Goal: Task Accomplishment & Management: Use online tool/utility

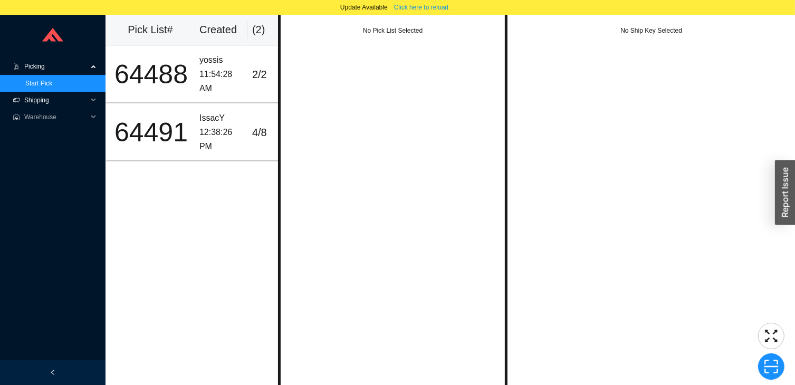
click at [40, 98] on span "Shipping" at bounding box center [55, 100] width 63 height 17
click at [30, 135] on link "Ship LTL" at bounding box center [37, 133] width 25 height 7
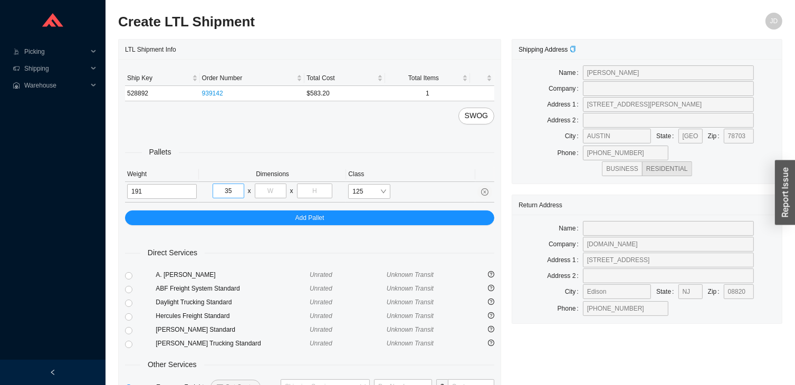
type input "35"
click at [270, 187] on input "tel" at bounding box center [271, 191] width 32 height 15
type input "73"
click at [321, 188] on input "tel" at bounding box center [315, 191] width 36 height 15
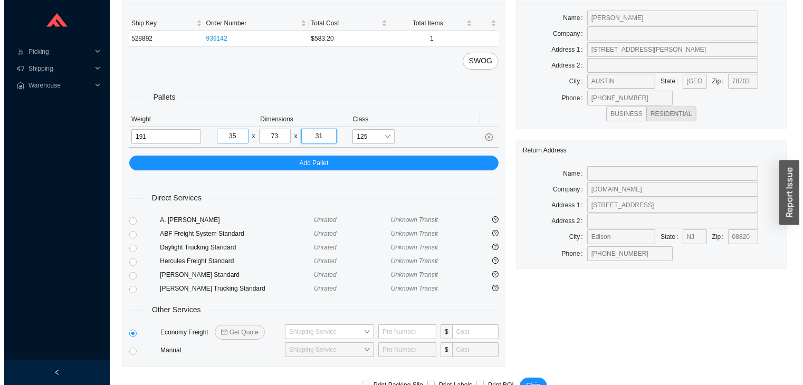
scroll to position [78, 0]
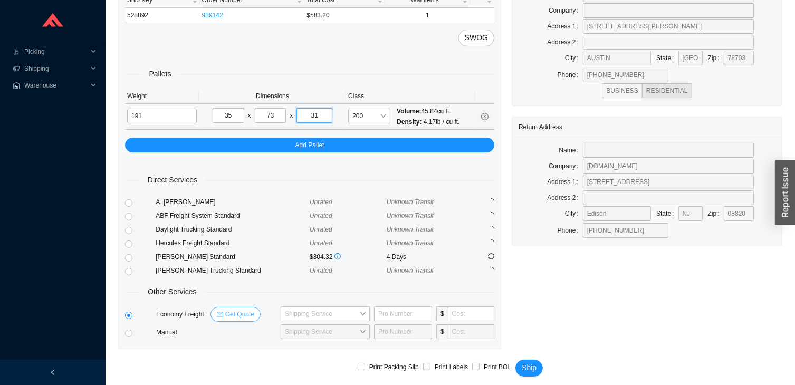
type input "31"
click at [240, 309] on span "Get Quote" at bounding box center [239, 314] width 29 height 11
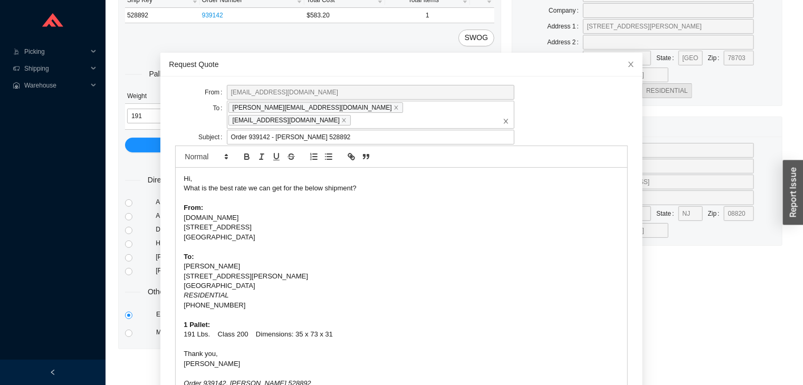
scroll to position [41, 0]
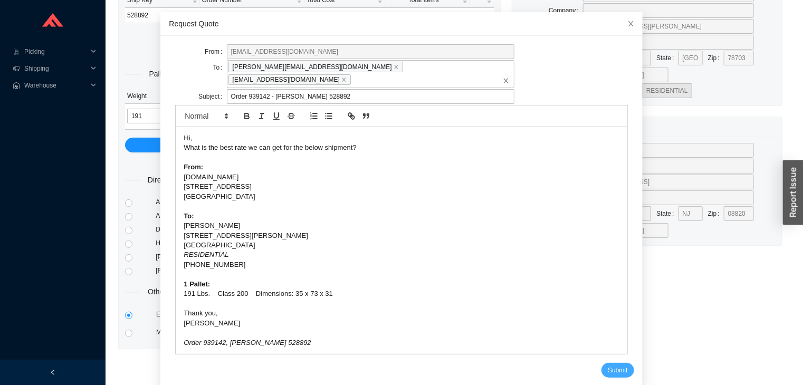
click at [608, 365] on span "Submit" at bounding box center [618, 370] width 20 height 11
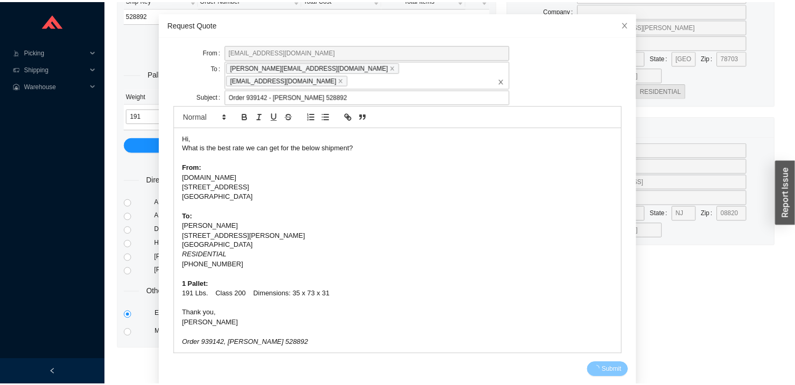
scroll to position [0, 0]
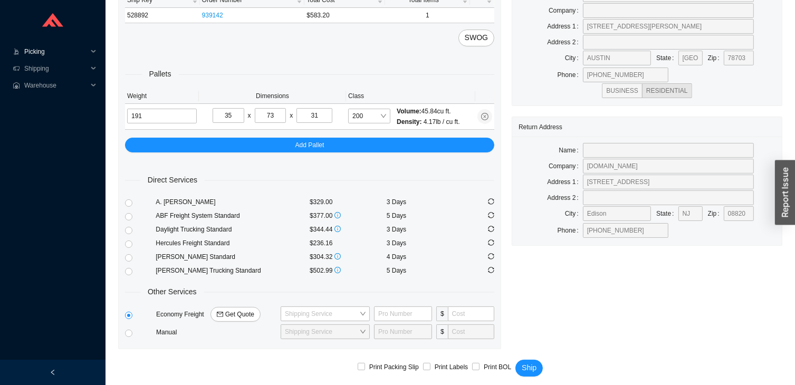
click at [46, 56] on span "Picking" at bounding box center [55, 51] width 63 height 17
click at [36, 66] on link "Start Pick" at bounding box center [38, 68] width 27 height 7
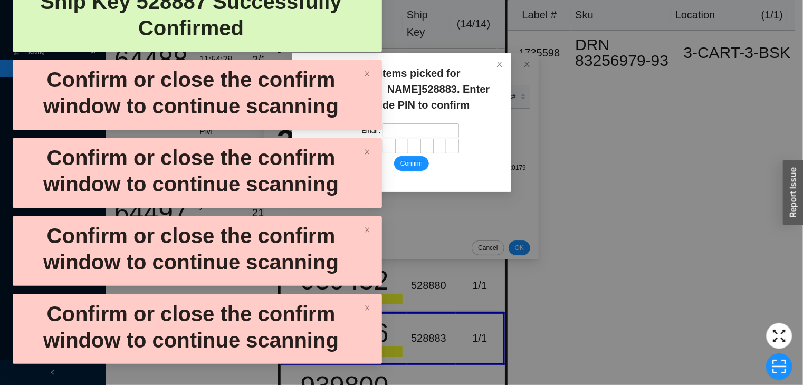
click at [477, 84] on div "No items picked for [PERSON_NAME] 528883 . Enter override PIN to confirm" at bounding box center [412, 88] width 174 height 47
click at [506, 53] on span "Close" at bounding box center [499, 64] width 23 height 23
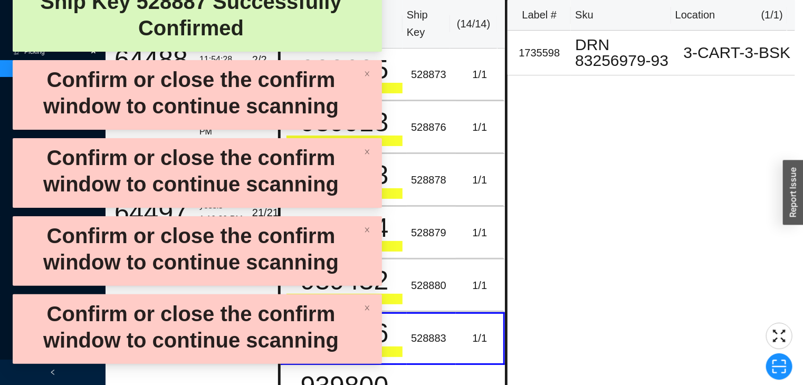
click at [427, 142] on div "DRN 83256979-93" at bounding box center [402, 143] width 52 height 2
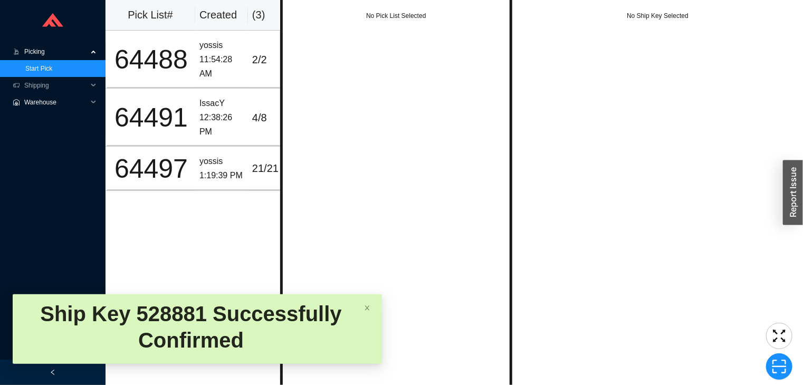
click at [33, 100] on span "Warehouse" at bounding box center [55, 102] width 63 height 17
click at [44, 123] on link "Scan Inventory" at bounding box center [46, 119] width 42 height 7
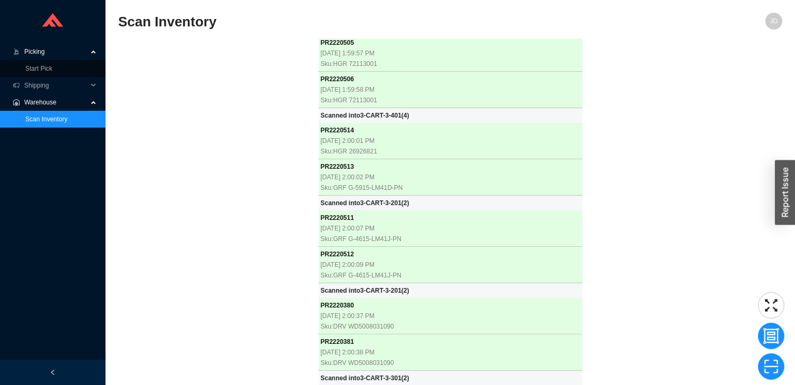
scroll to position [83, 0]
